Goal: Task Accomplishment & Management: Manage account settings

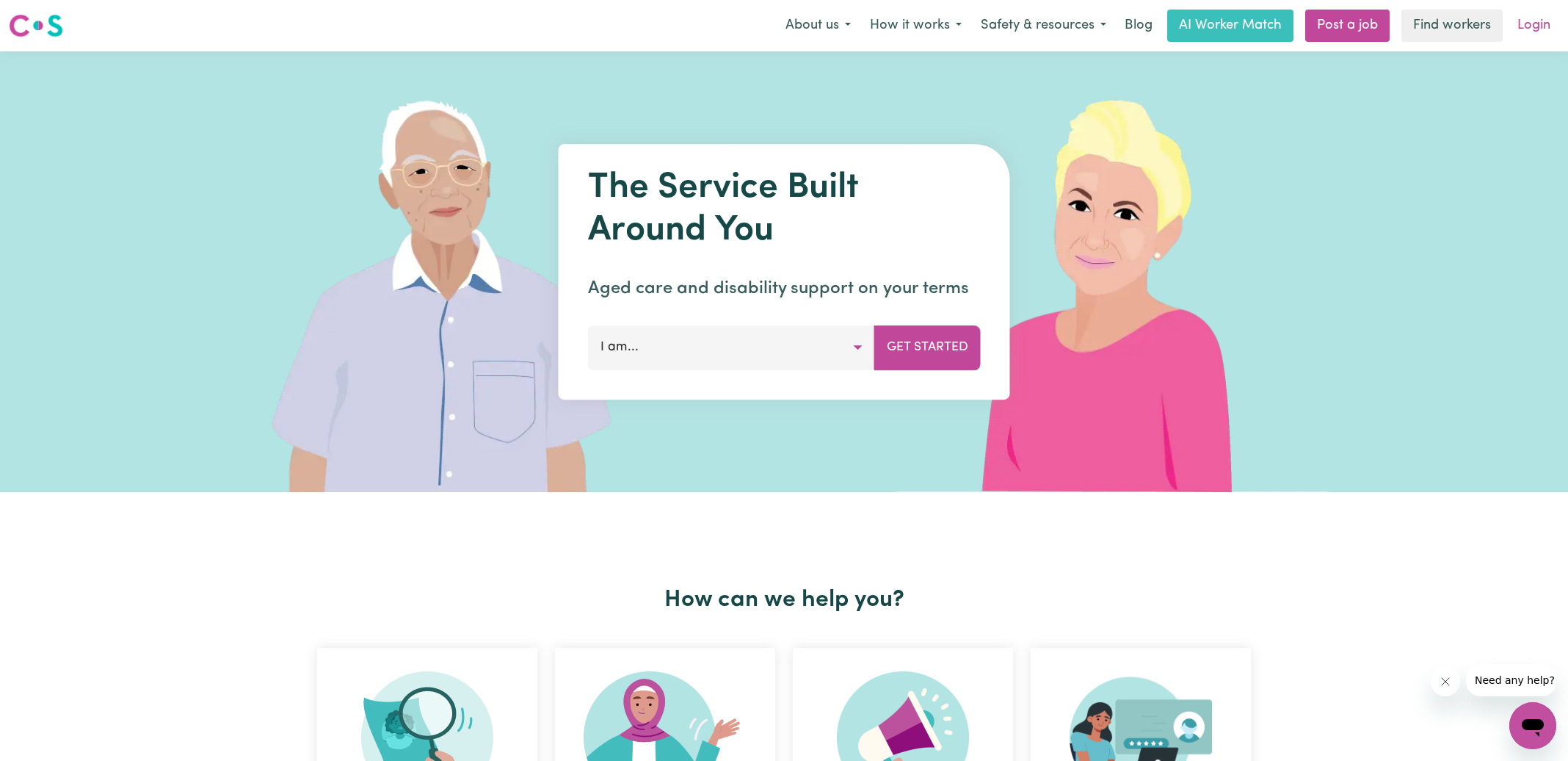
click at [1533, 17] on link "Login" at bounding box center [1533, 26] width 50 height 33
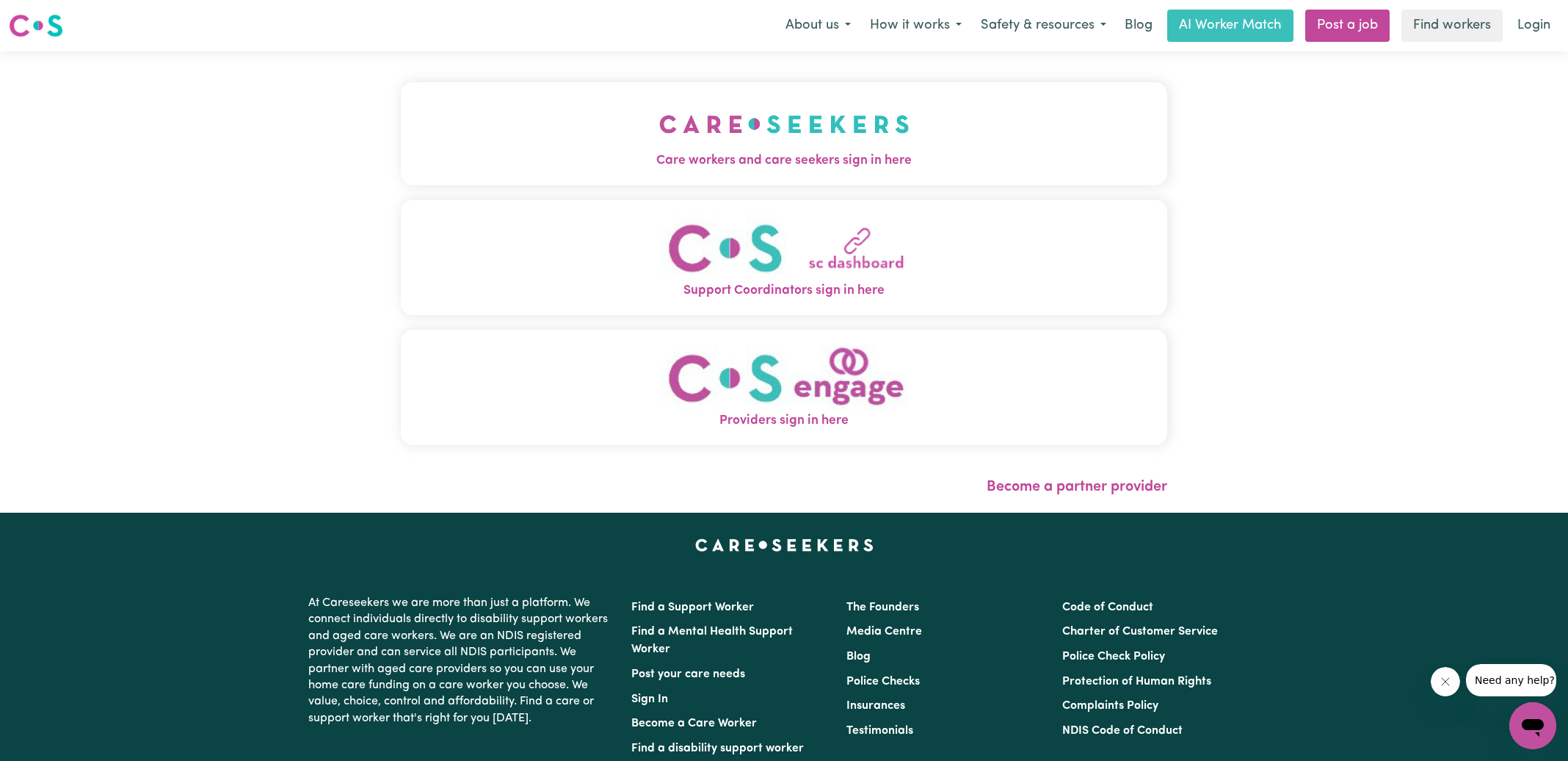
click at [584, 125] on button "Care workers and care seekers sign in here" at bounding box center [784, 134] width 767 height 103
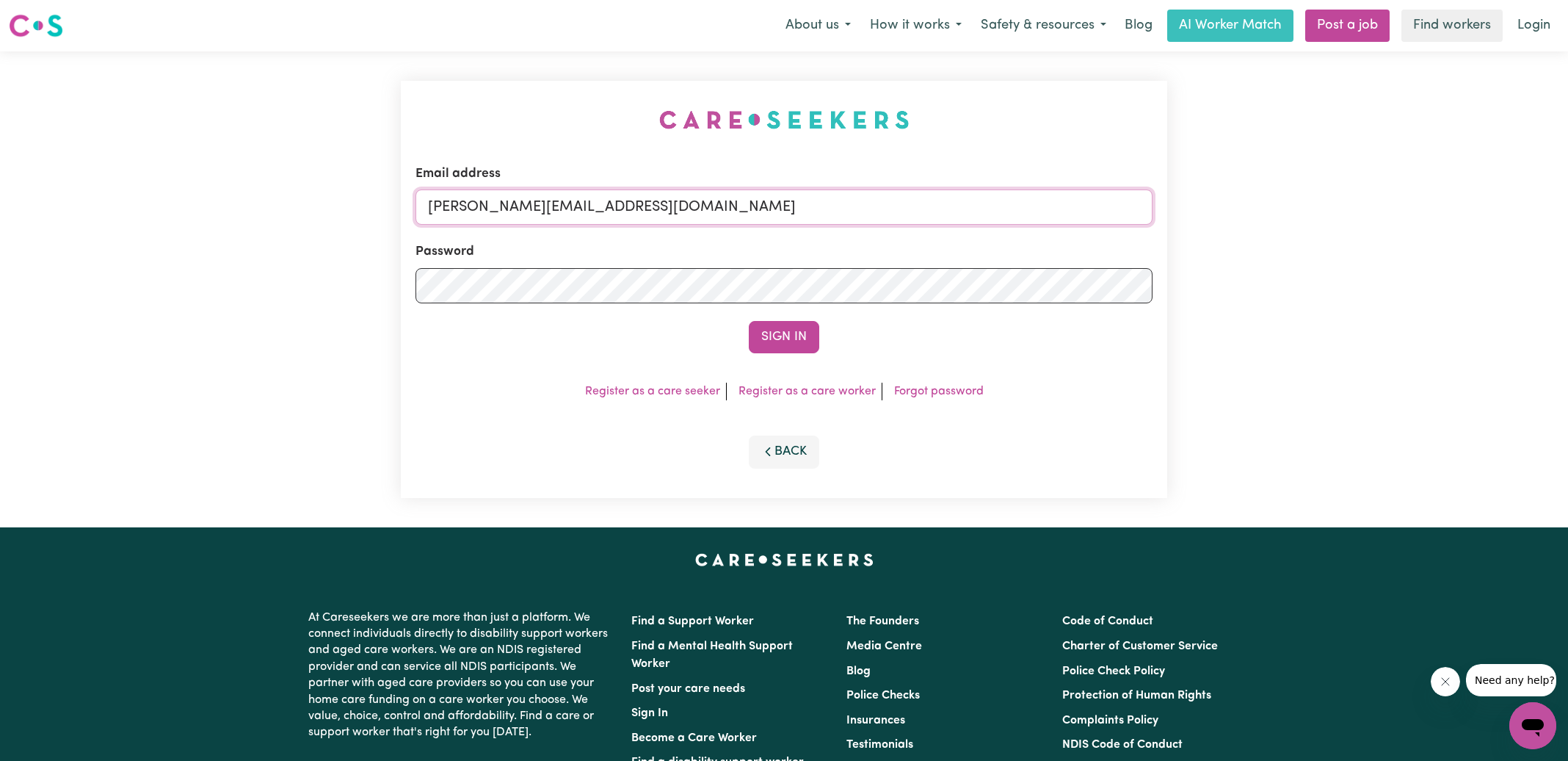
click at [625, 205] on input "[PERSON_NAME][EMAIL_ADDRESS][DOMAIN_NAME]" at bounding box center [784, 208] width 737 height 36
click at [979, 270] on form "Email address [EMAIL_ADDRESS][DOMAIN_NAME] Password Sign In" at bounding box center [784, 258] width 737 height 189
type input "[EMAIL_ADDRESS][DOMAIN_NAME]"
click at [749, 321] on button "Sign In" at bounding box center [784, 336] width 70 height 33
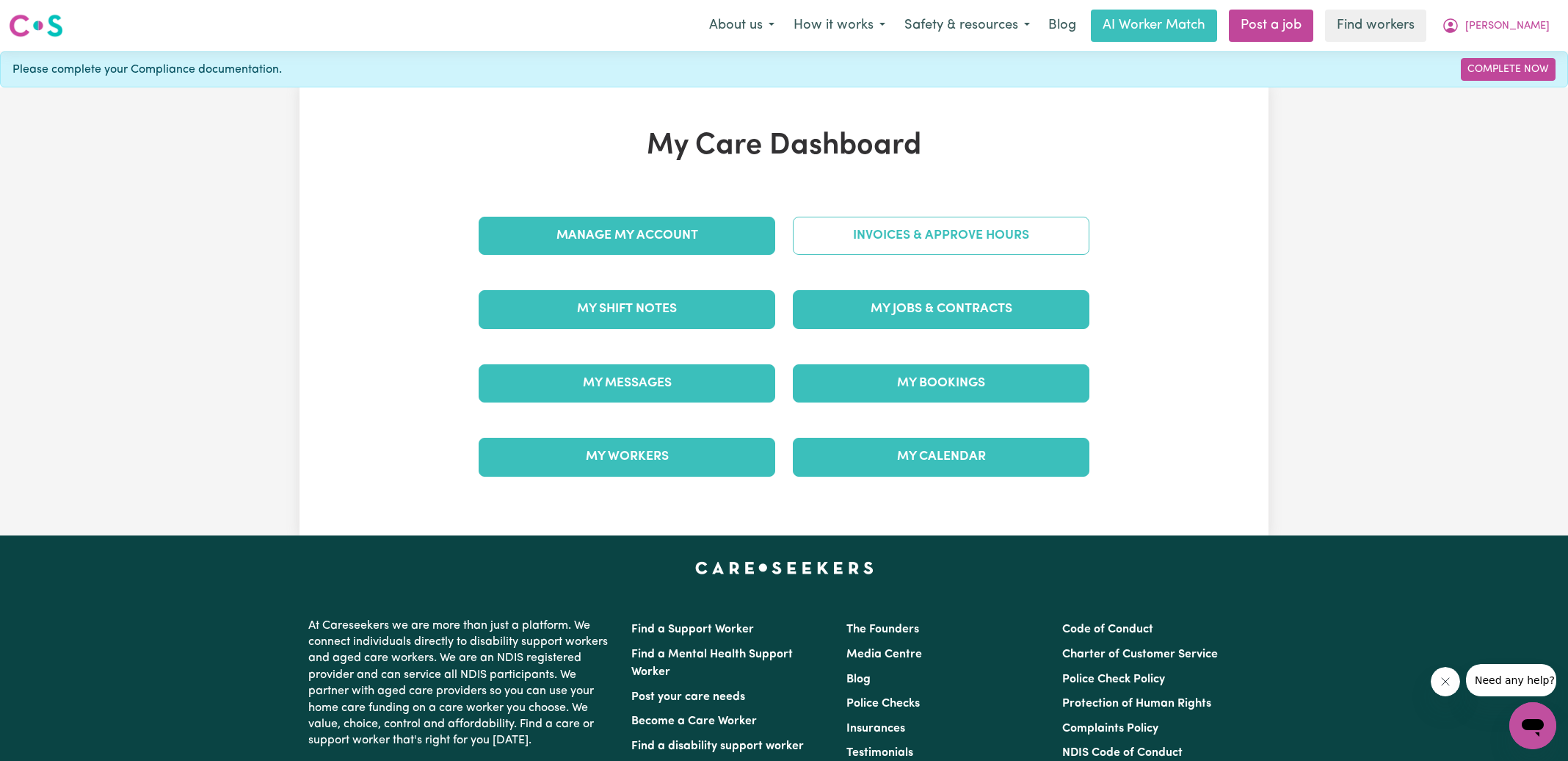
click at [855, 238] on link "Invoices & Approve Hours" at bounding box center [942, 236] width 297 height 39
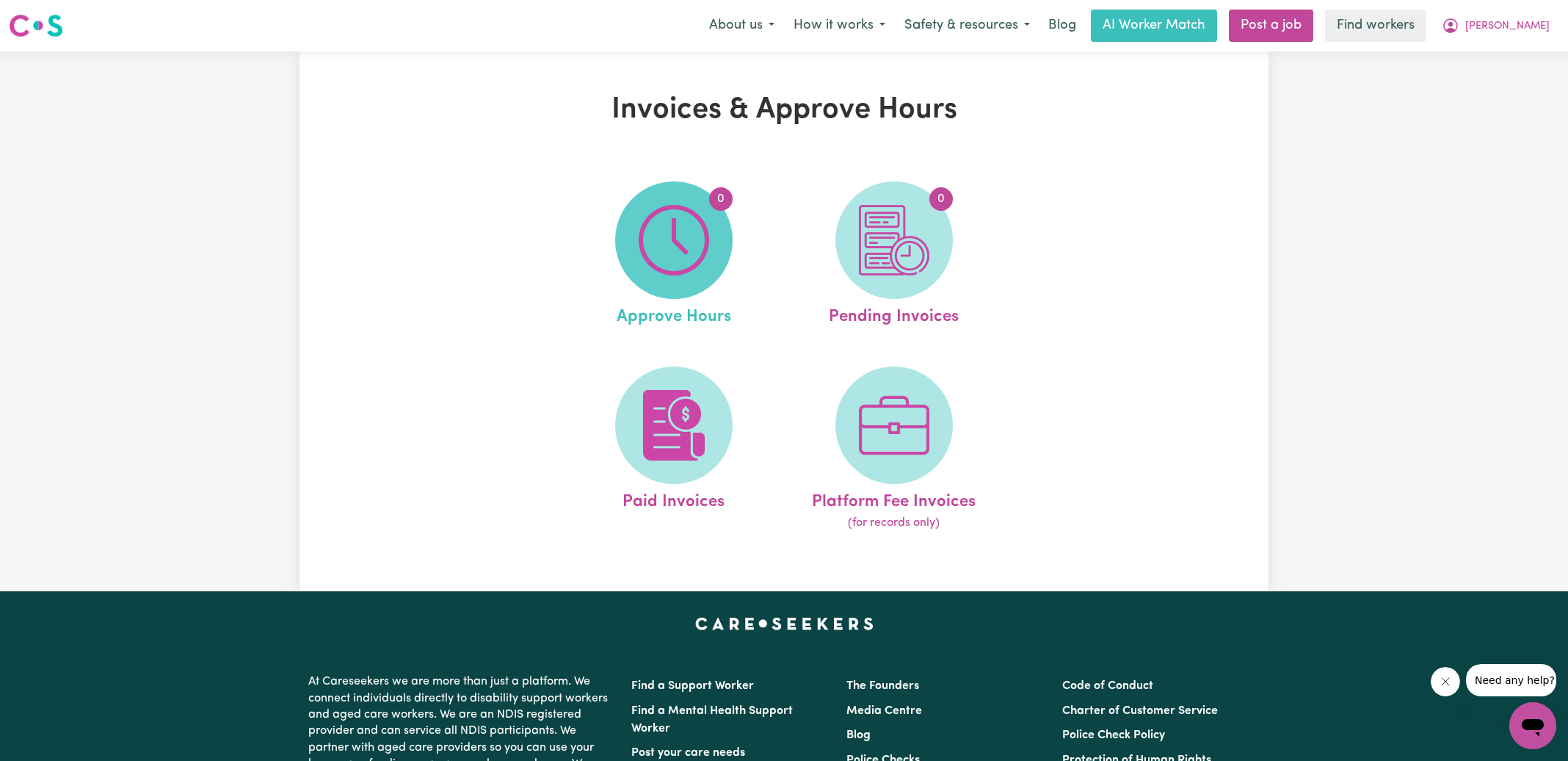
click at [684, 236] on img at bounding box center [674, 239] width 70 height 70
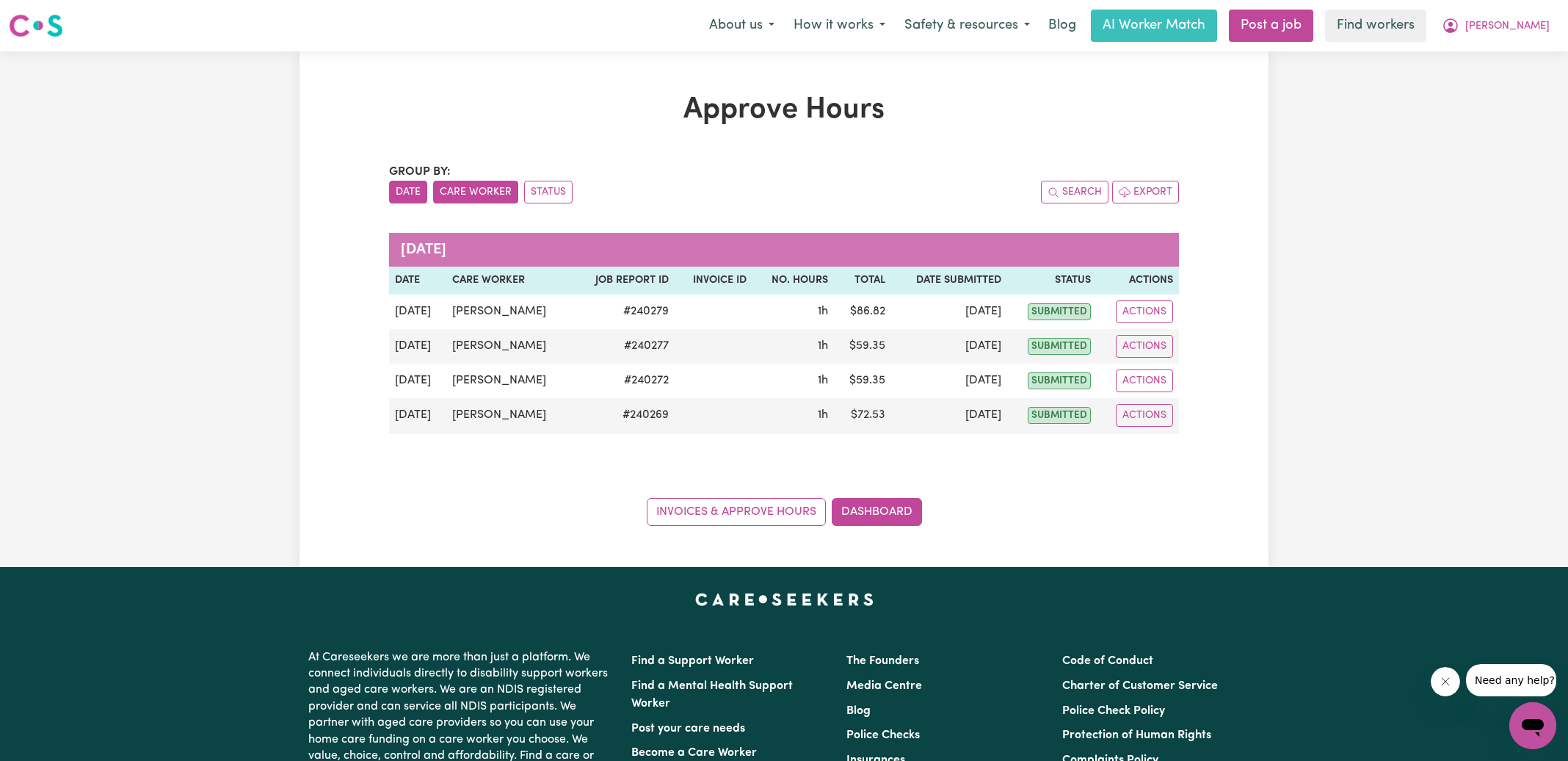
click at [468, 200] on button "Care Worker" at bounding box center [476, 192] width 85 height 23
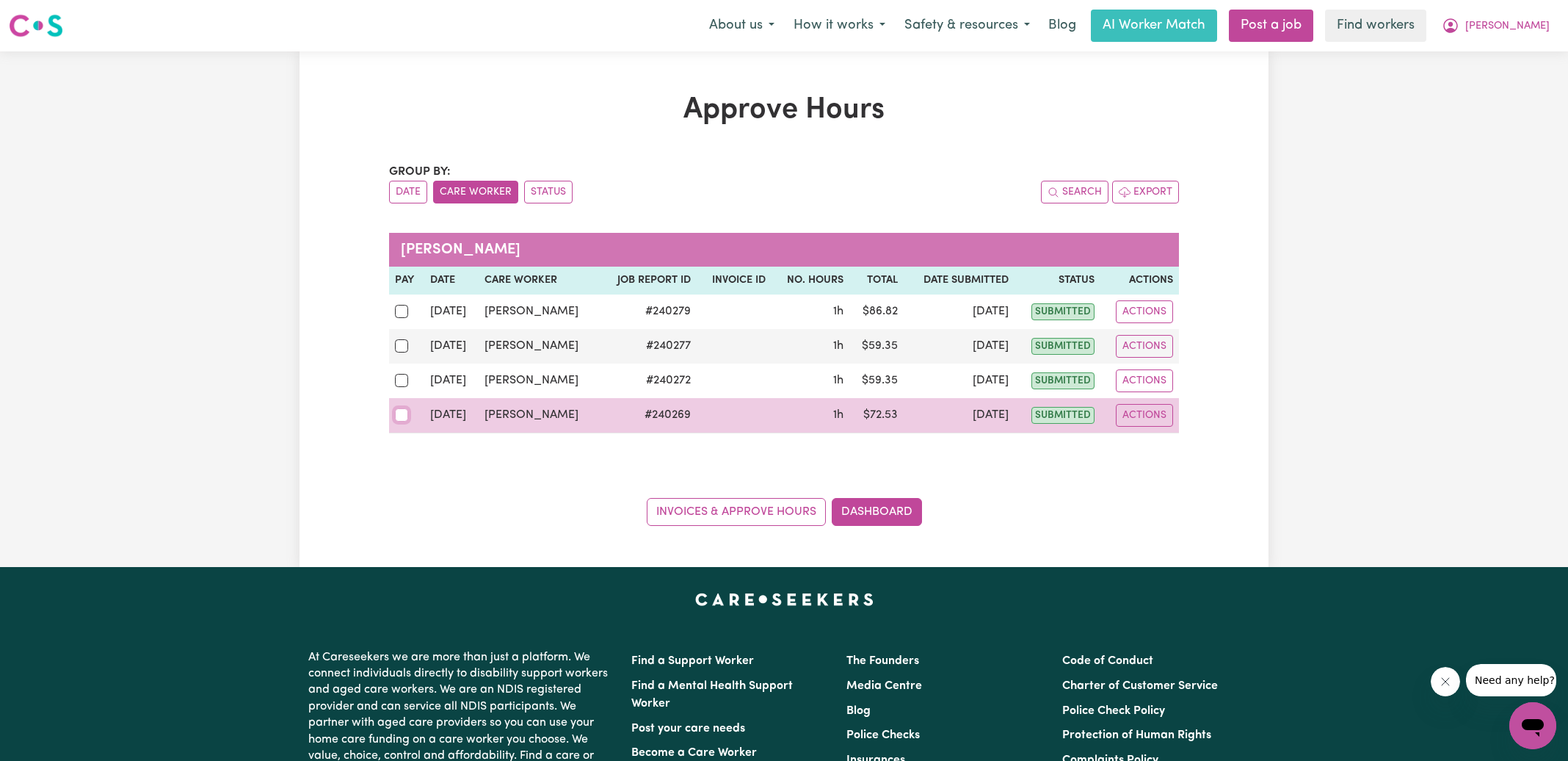
click at [399, 418] on input "checkbox" at bounding box center [401, 415] width 13 height 13
checkbox input "true"
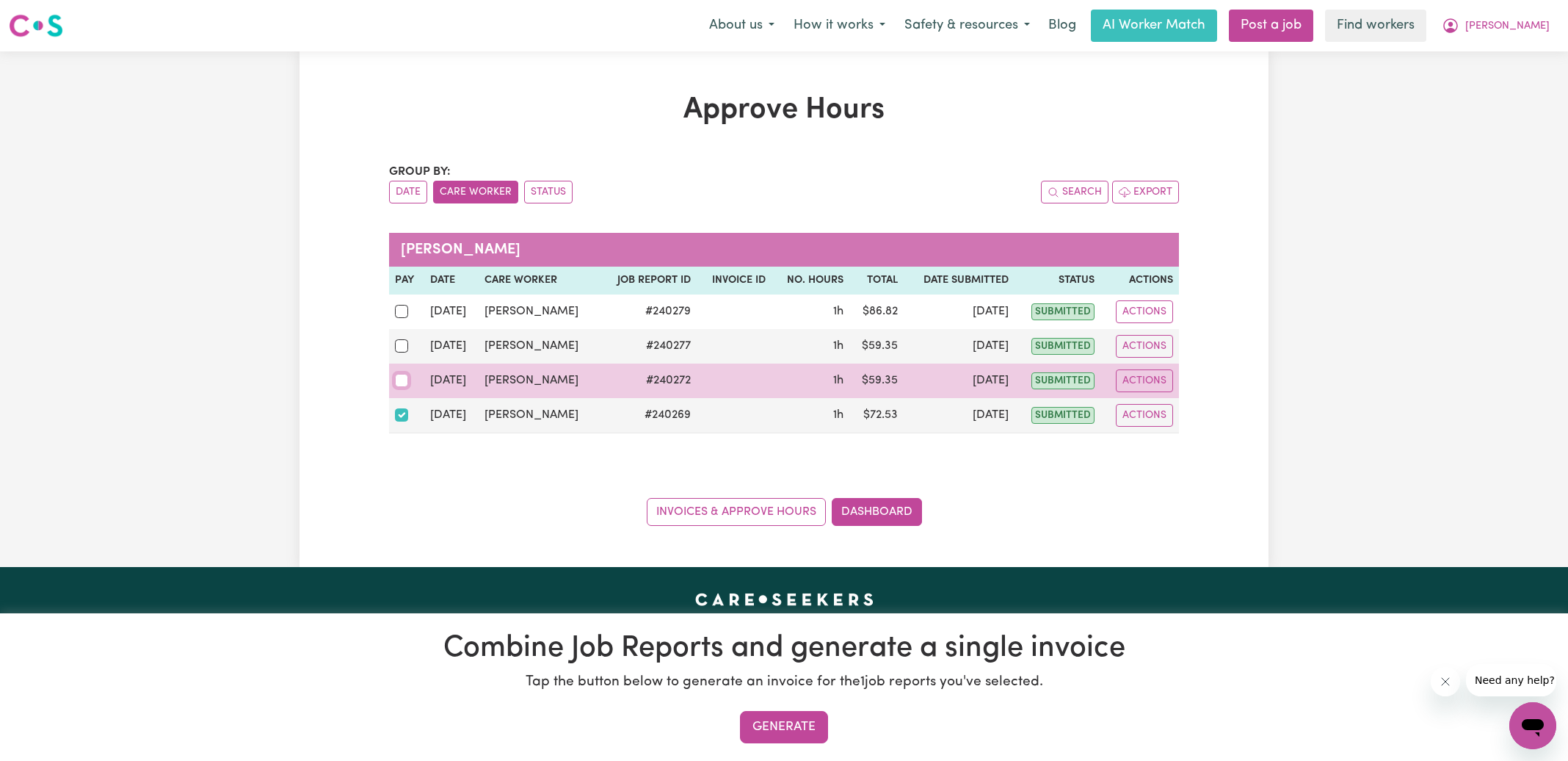
click at [400, 380] on input "checkbox" at bounding box center [401, 380] width 13 height 13
checkbox input "true"
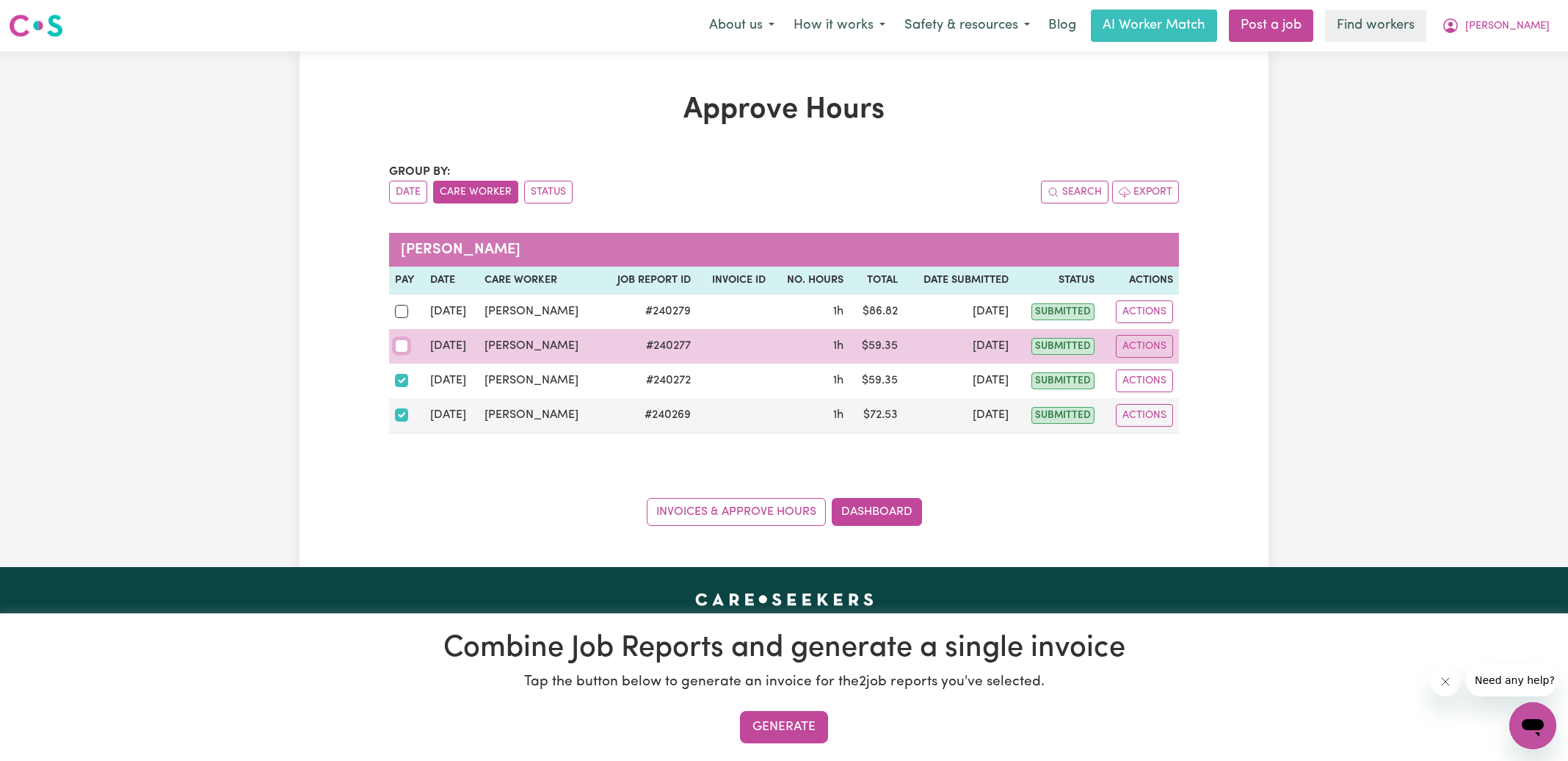
click at [403, 339] on input "checkbox" at bounding box center [401, 345] width 13 height 13
checkbox input "true"
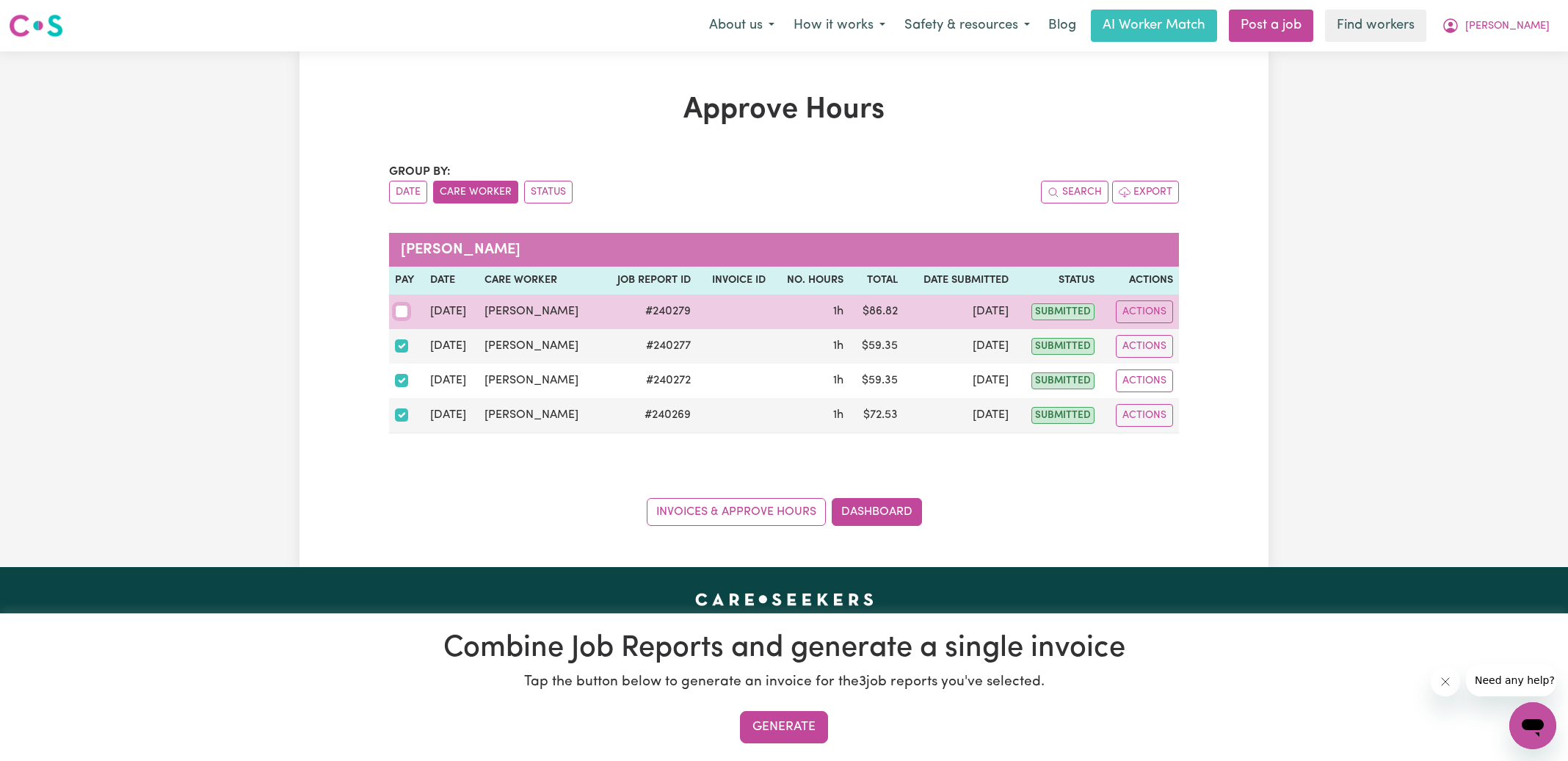
click at [403, 305] on input "checkbox" at bounding box center [401, 311] width 13 height 13
checkbox input "true"
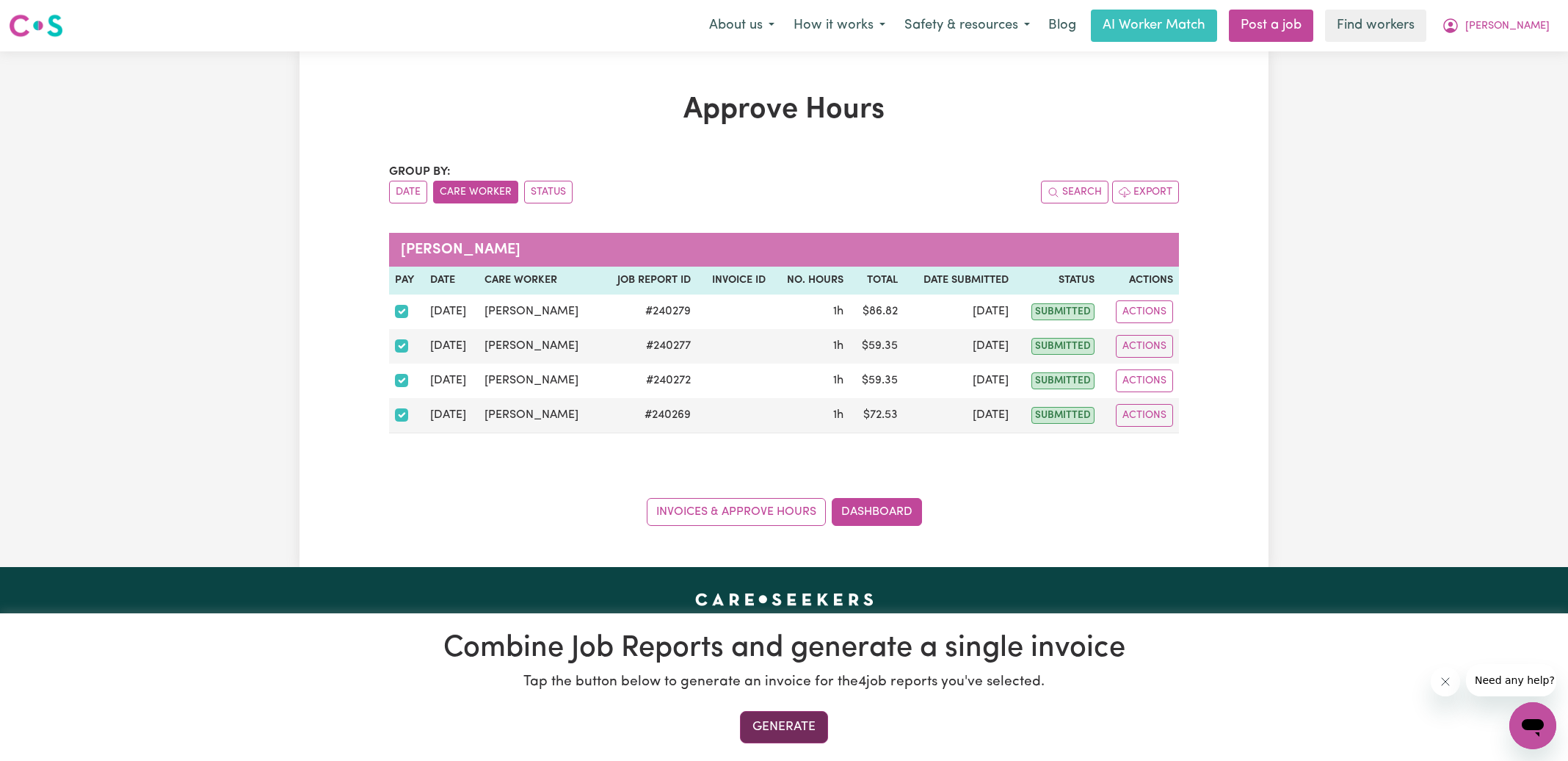
click at [794, 726] on button "Generate" at bounding box center [784, 727] width 88 height 33
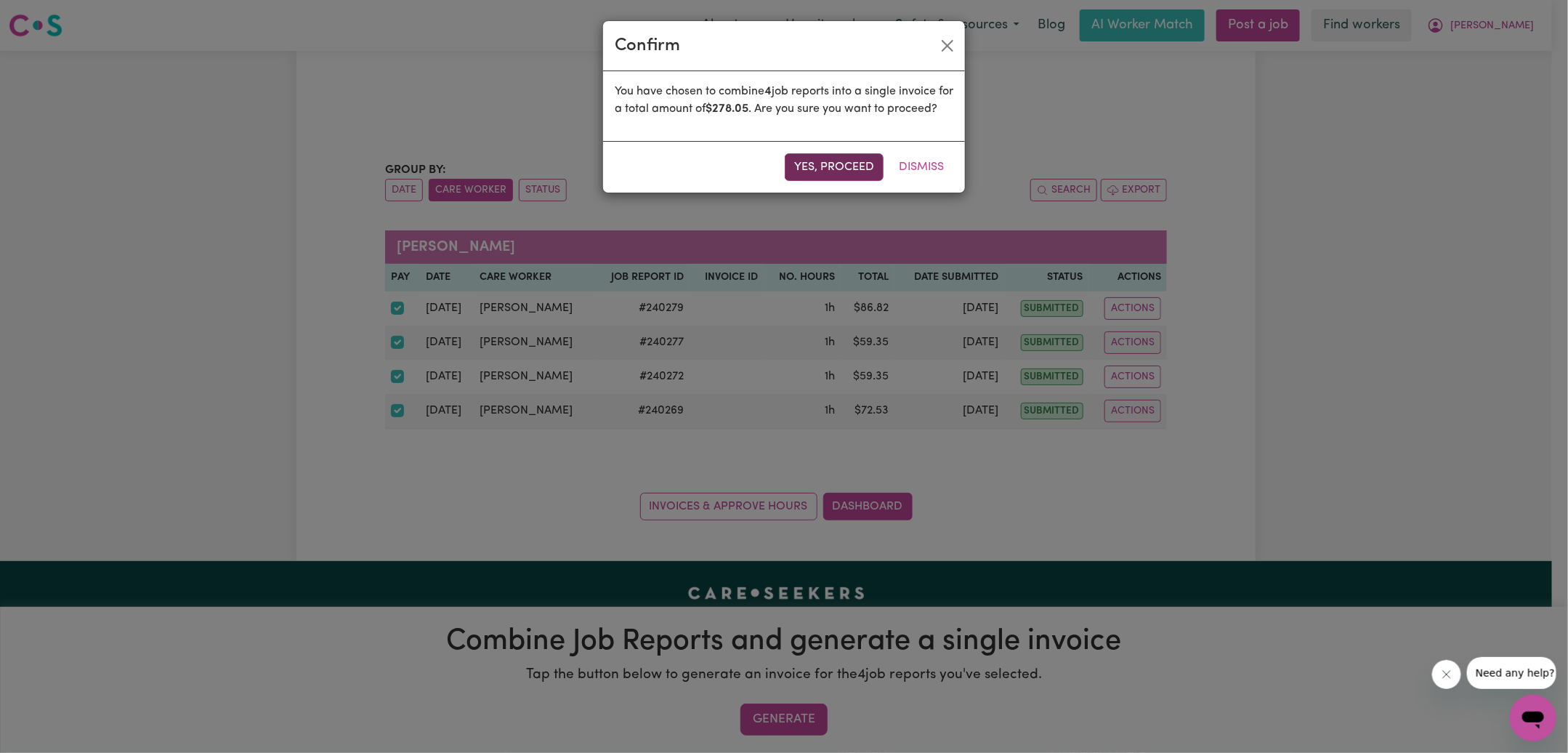
click at [846, 181] on button "Yes, proceed" at bounding box center [834, 167] width 99 height 27
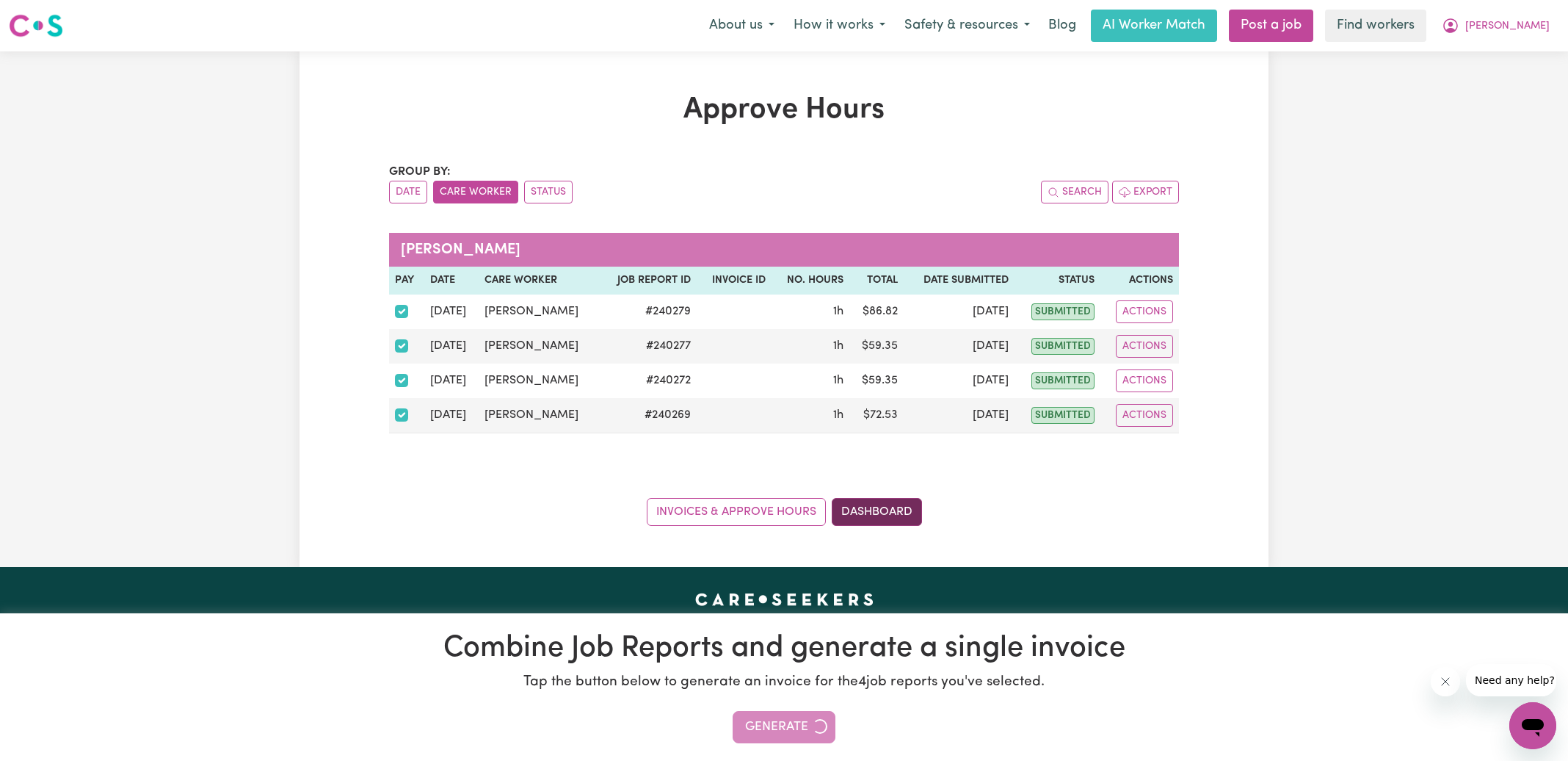
click at [903, 508] on link "Dashboard" at bounding box center [876, 512] width 90 height 28
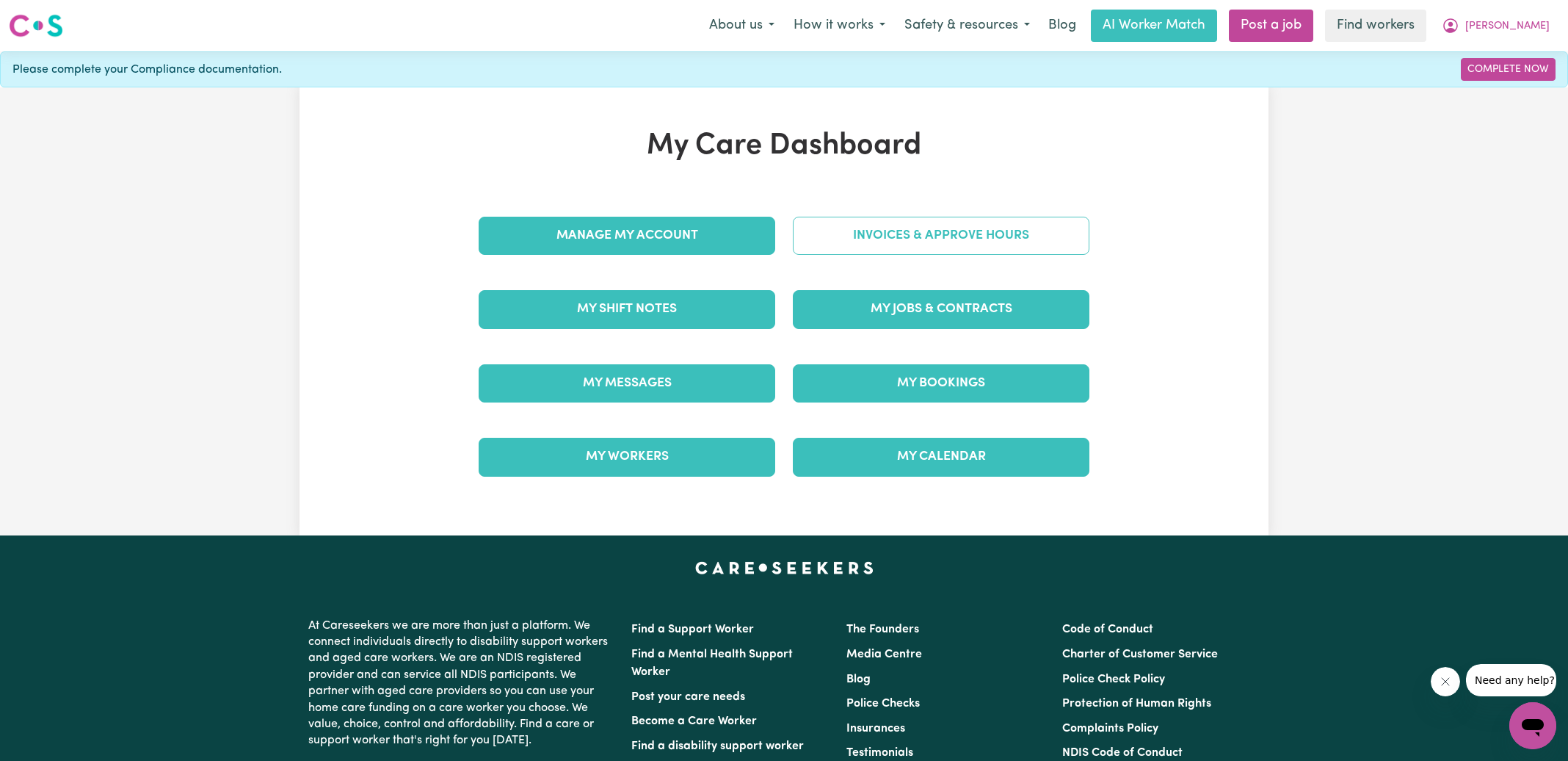
click at [952, 223] on link "Invoices & Approve Hours" at bounding box center [942, 236] width 297 height 39
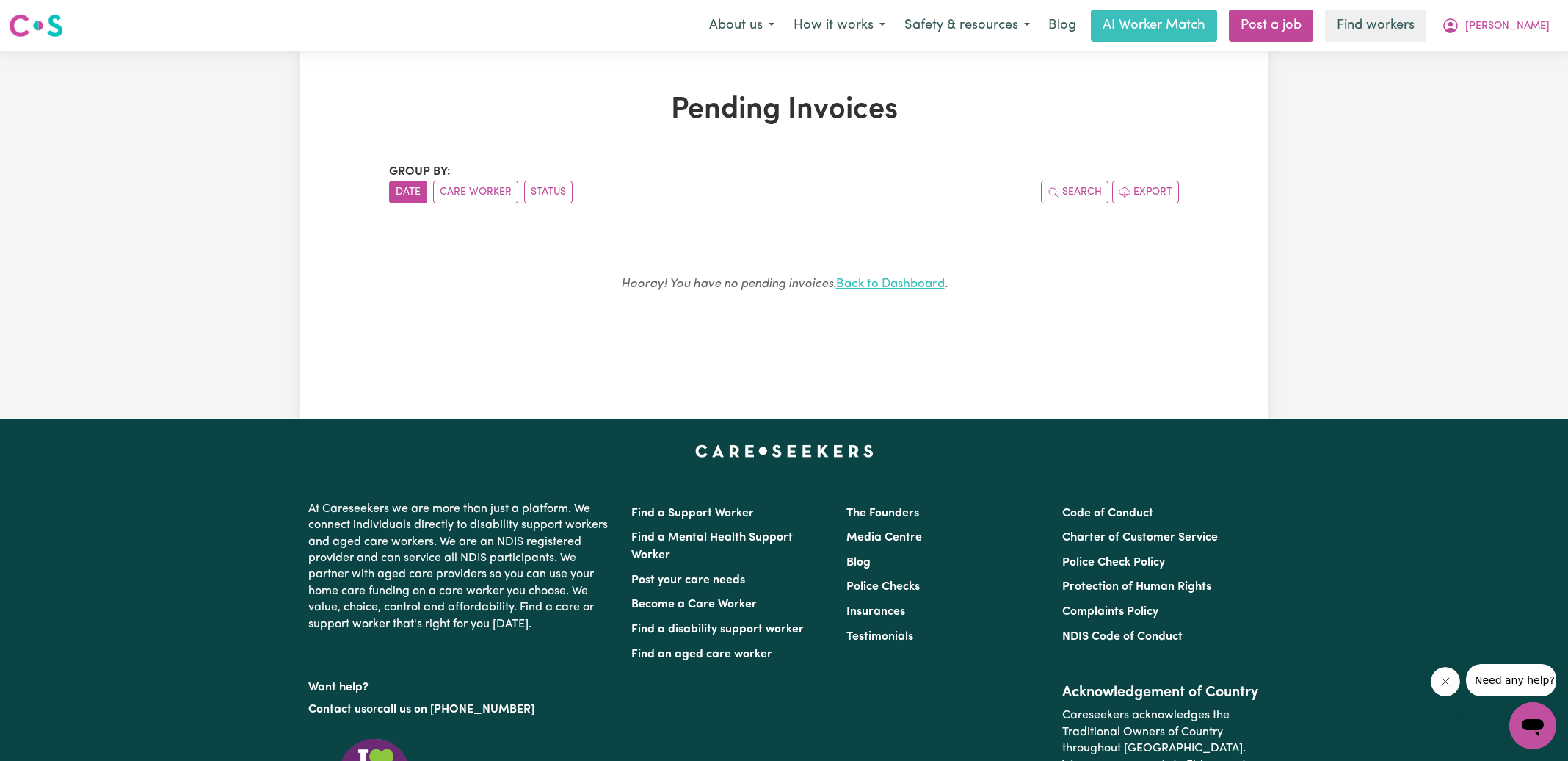
click at [904, 286] on link "Back to Dashboard" at bounding box center [890, 284] width 109 height 13
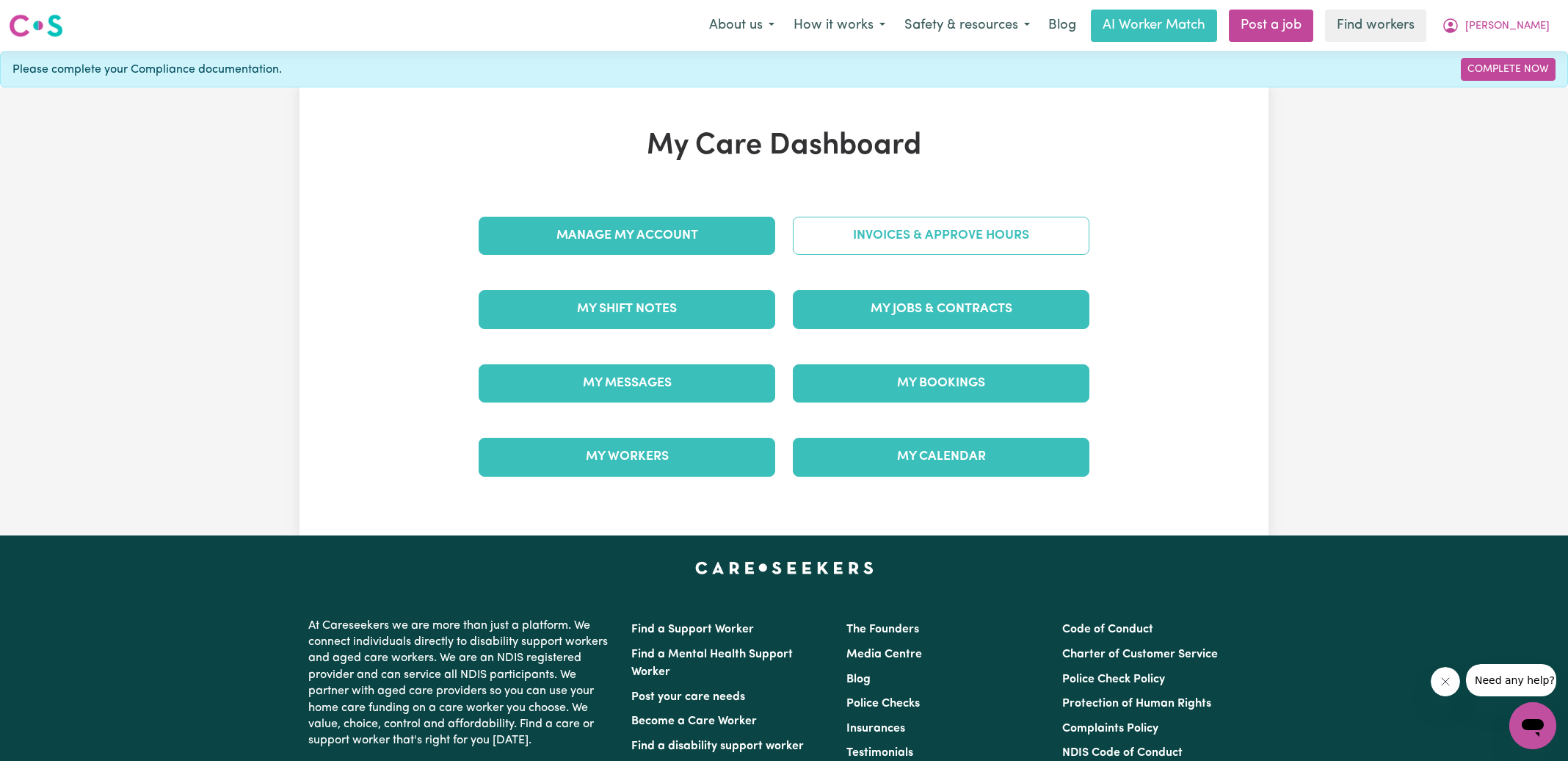
click at [902, 239] on link "Invoices & Approve Hours" at bounding box center [942, 236] width 297 height 39
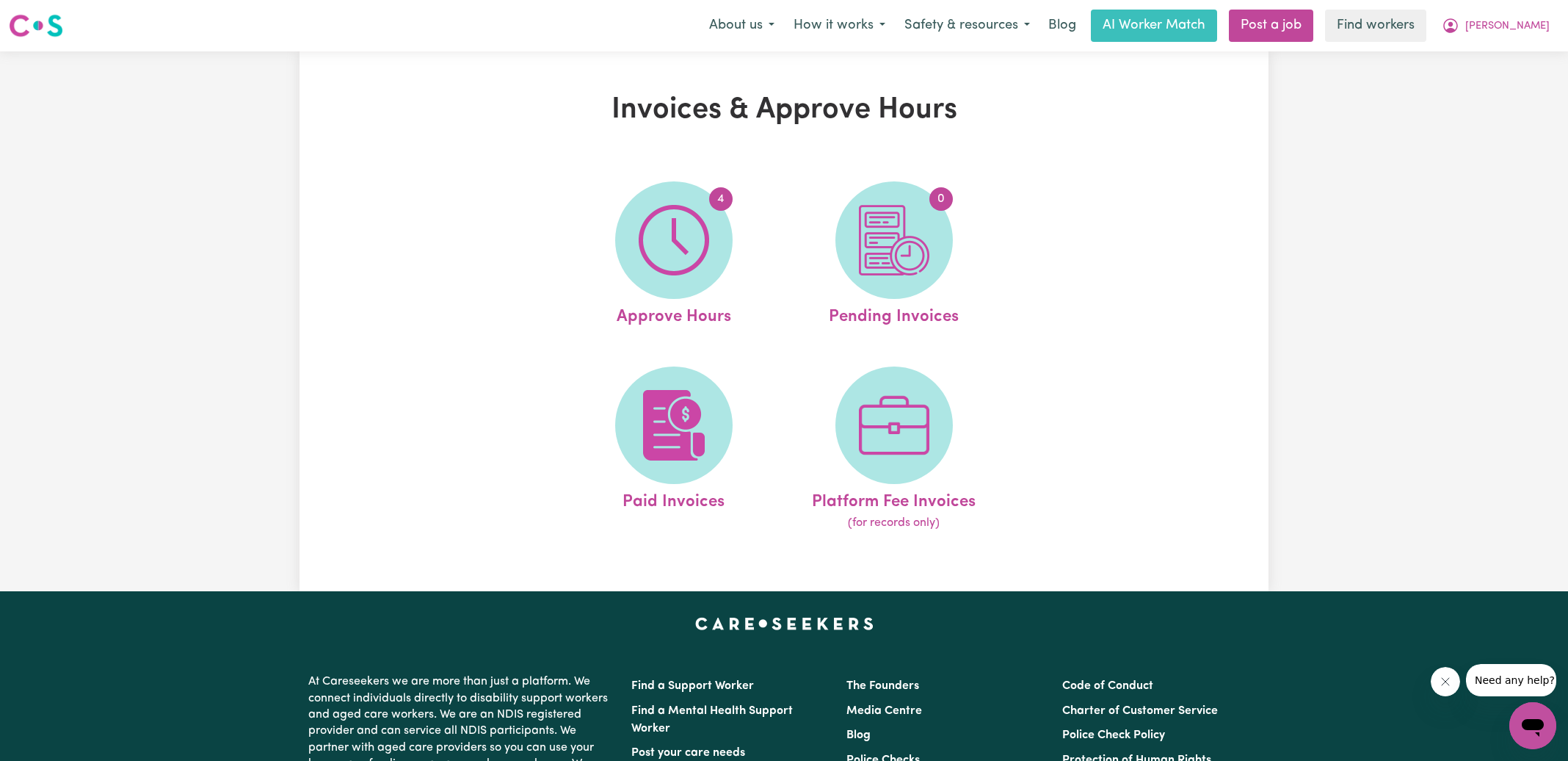
click at [902, 239] on img at bounding box center [893, 239] width 70 height 70
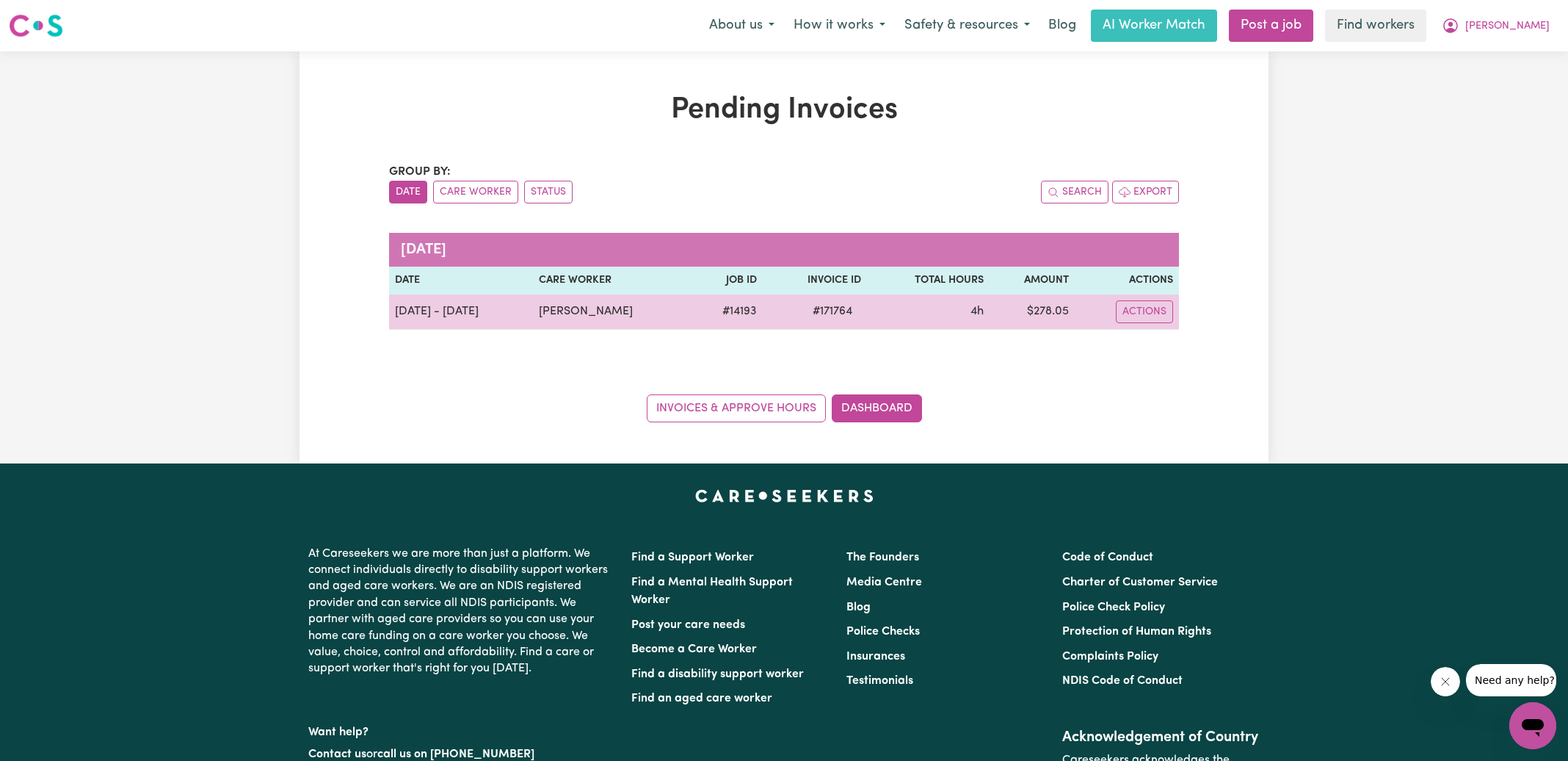
click at [827, 309] on span "# 171764" at bounding box center [833, 312] width 57 height 18
copy span "171764"
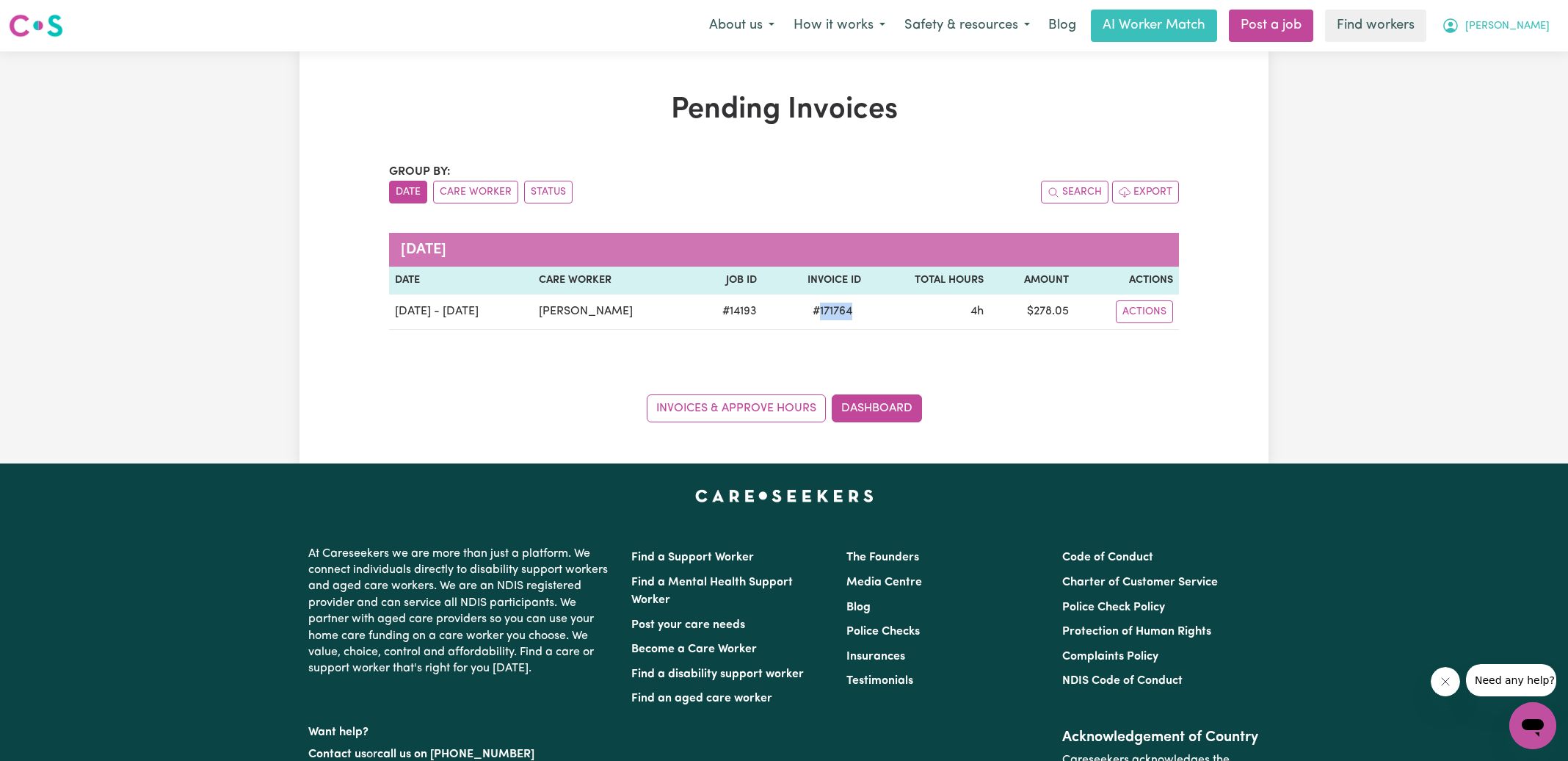
click at [1453, 24] on icon "My Account" at bounding box center [1450, 24] width 4 height 5
click at [1493, 85] on link "Logout" at bounding box center [1501, 84] width 116 height 28
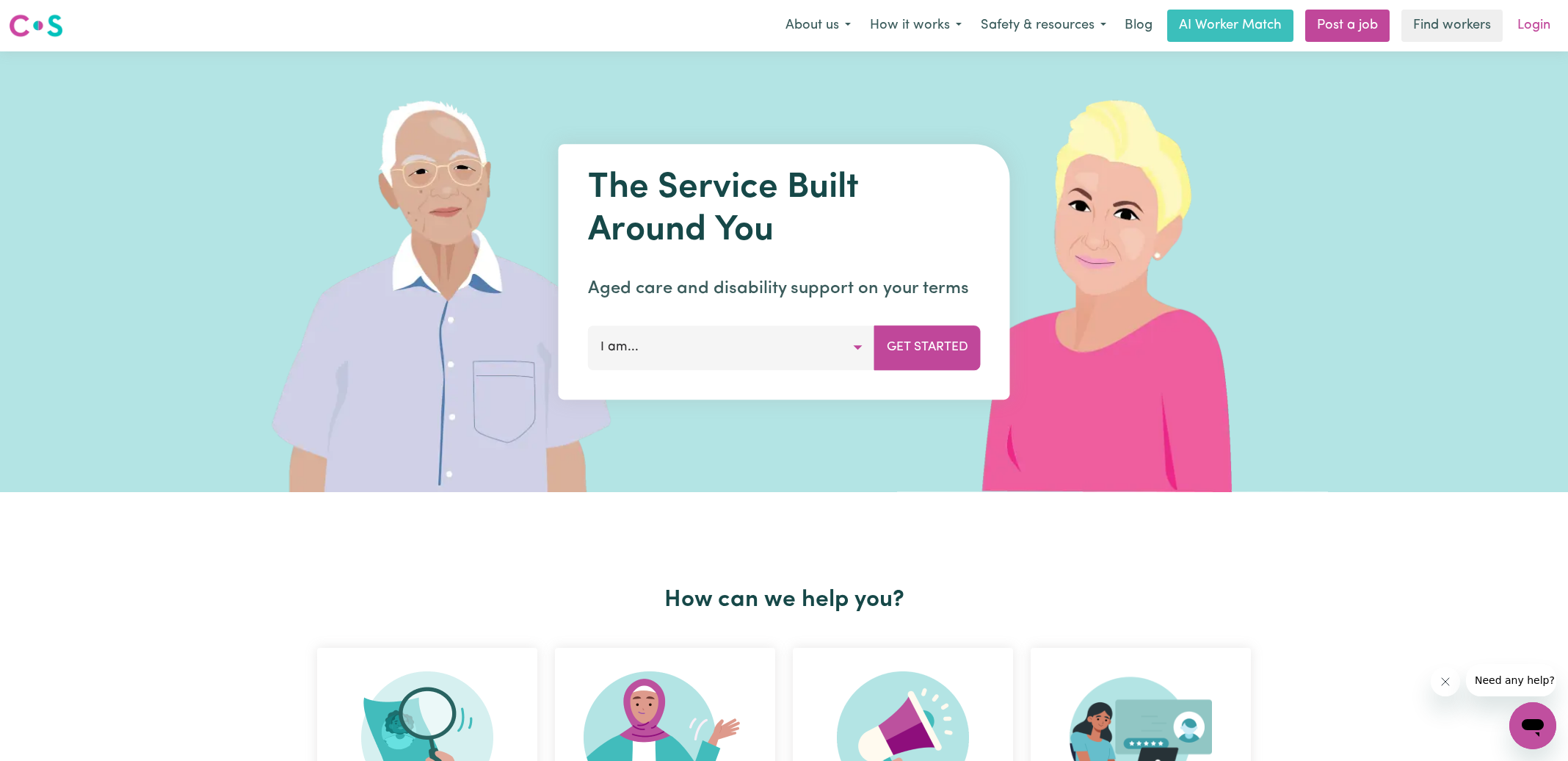
click at [1540, 26] on link "Login" at bounding box center [1533, 26] width 50 height 33
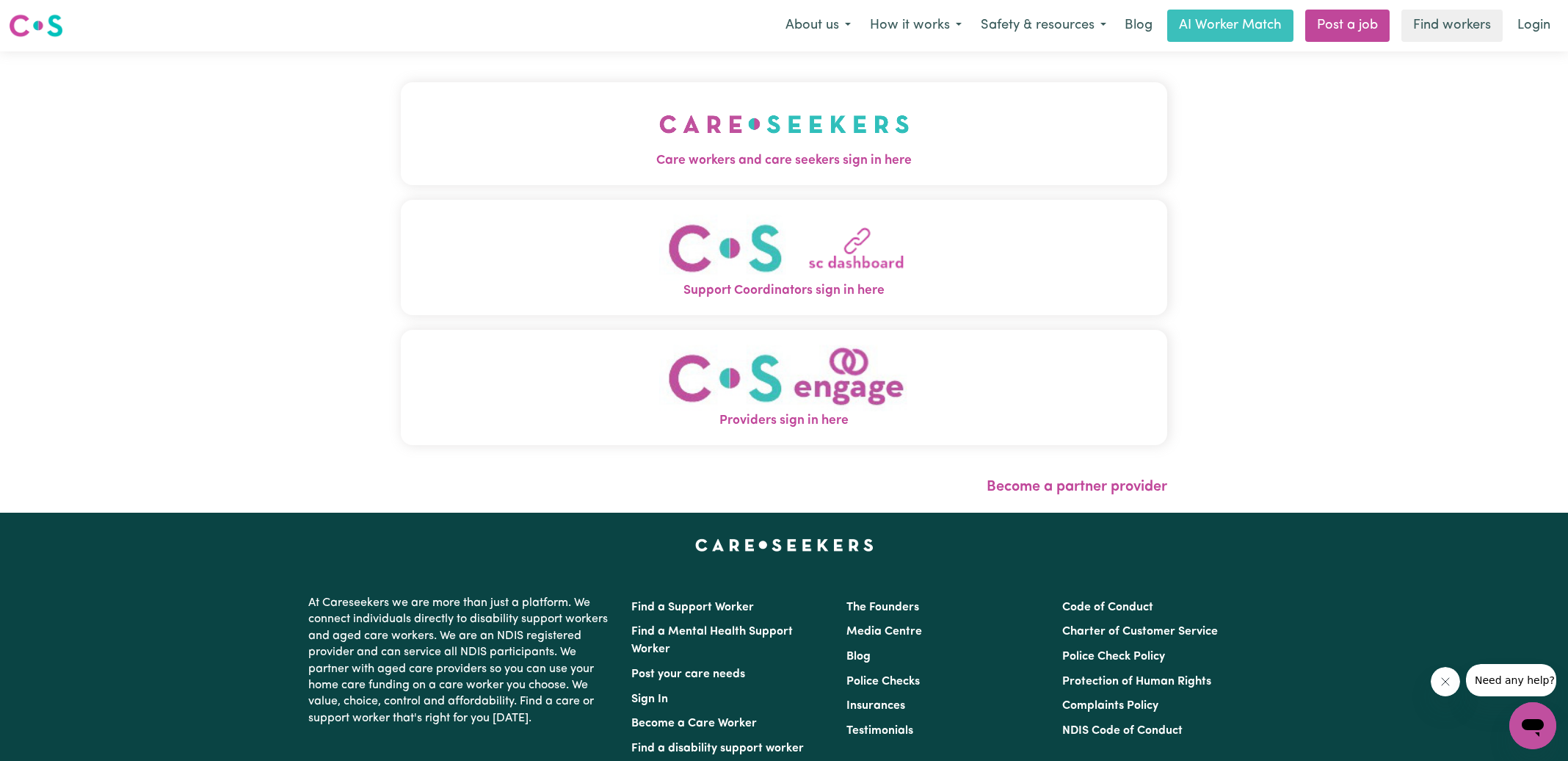
click at [703, 136] on img "Care workers and care seekers sign in here" at bounding box center [784, 124] width 250 height 54
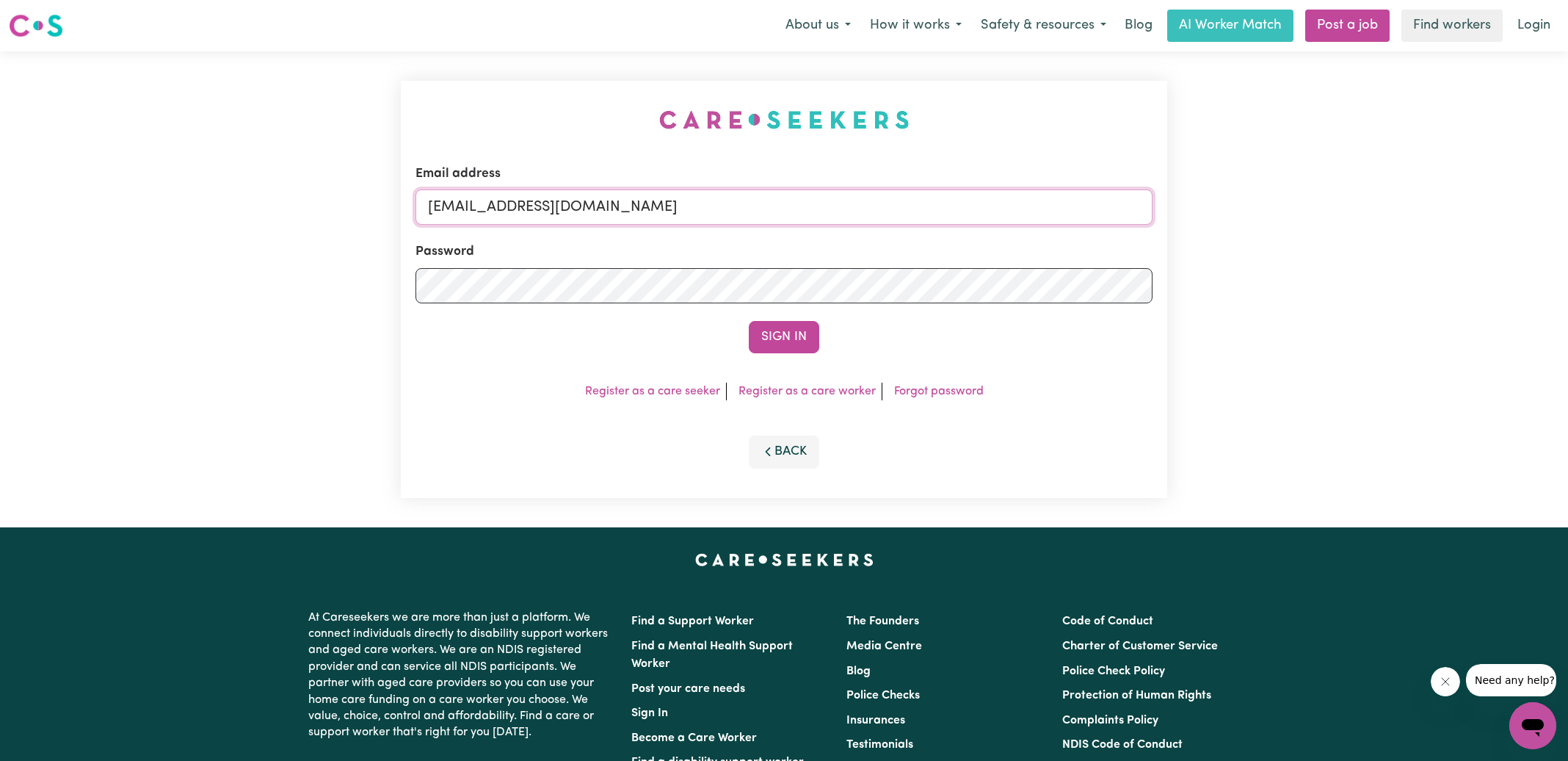
drag, startPoint x: 504, startPoint y: 204, endPoint x: 1253, endPoint y: 259, distance: 751.0
click at [1253, 262] on div "Email address [EMAIL_ADDRESS][DOMAIN_NAME] Password Sign In Register as a care …" at bounding box center [784, 289] width 1568 height 476
type input "[EMAIL_ADDRESS][DOMAIN_NAME]"
click at [749, 321] on button "Sign In" at bounding box center [784, 336] width 70 height 33
